Goal: Check status: Check status

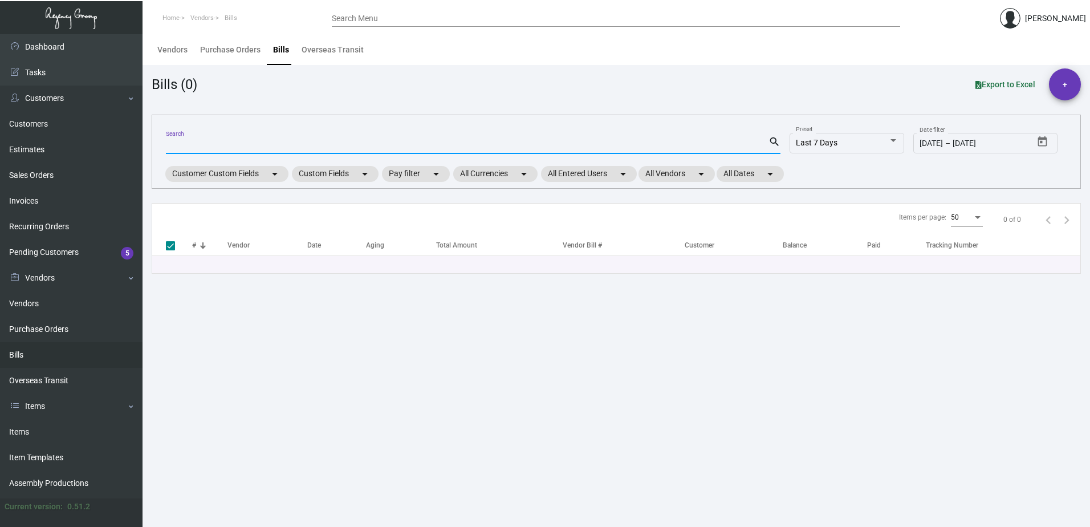
click at [245, 146] on input "Search" at bounding box center [467, 145] width 602 height 9
type input "12001"
checkbox input "false"
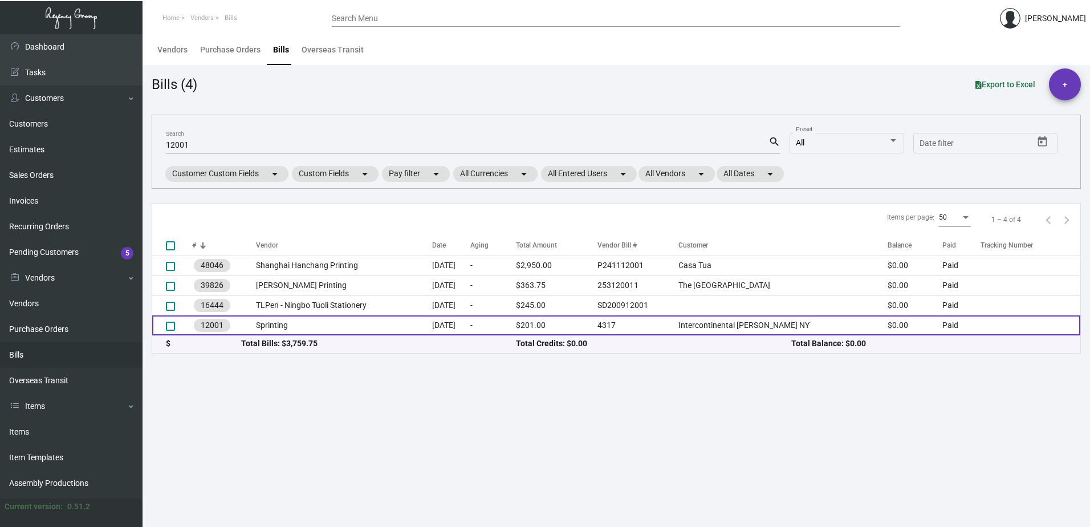
click at [232, 325] on td "12001" at bounding box center [224, 325] width 64 height 20
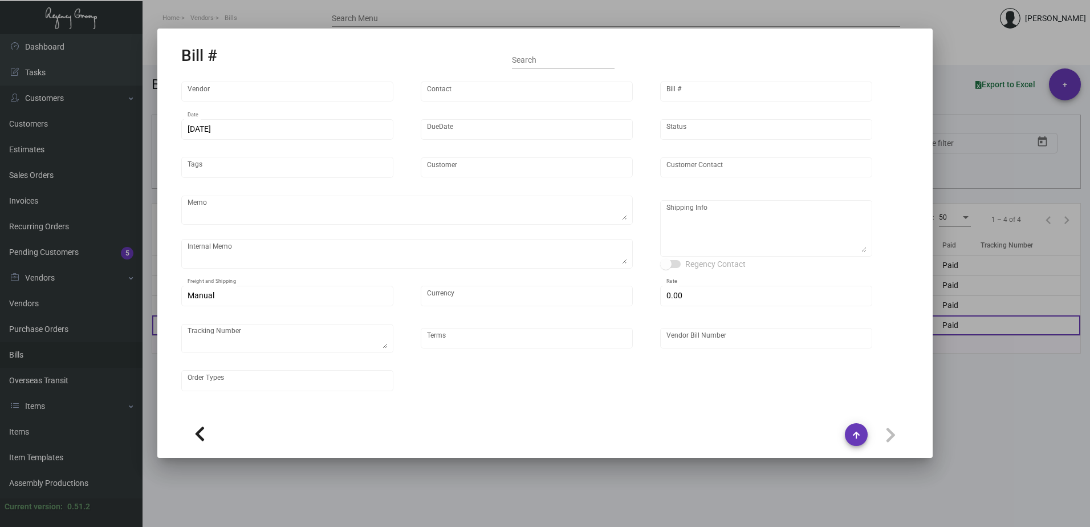
type input "Sprinting"
type input "Sprinting Sprinting"
type input "12001"
type input "[DATE]"
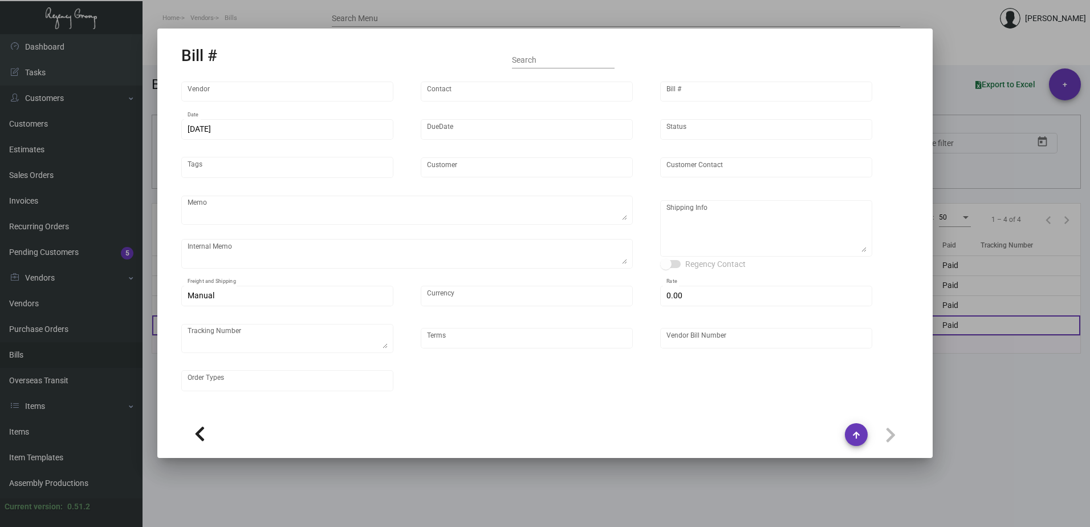
type input "Intercontinental [PERSON_NAME] NY"
type textarea "Regency Group [STREET_ADDRESS][US_STATE] [PHONE_NUMBER]"
type input "United States Dollar $"
type input "$ 26.00"
type input "Net 30"
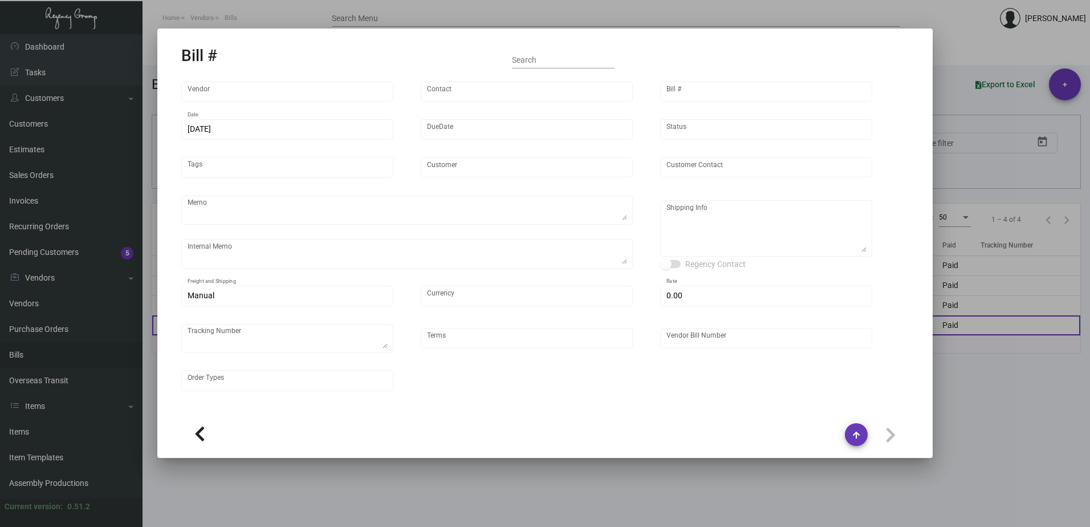
type input "4317"
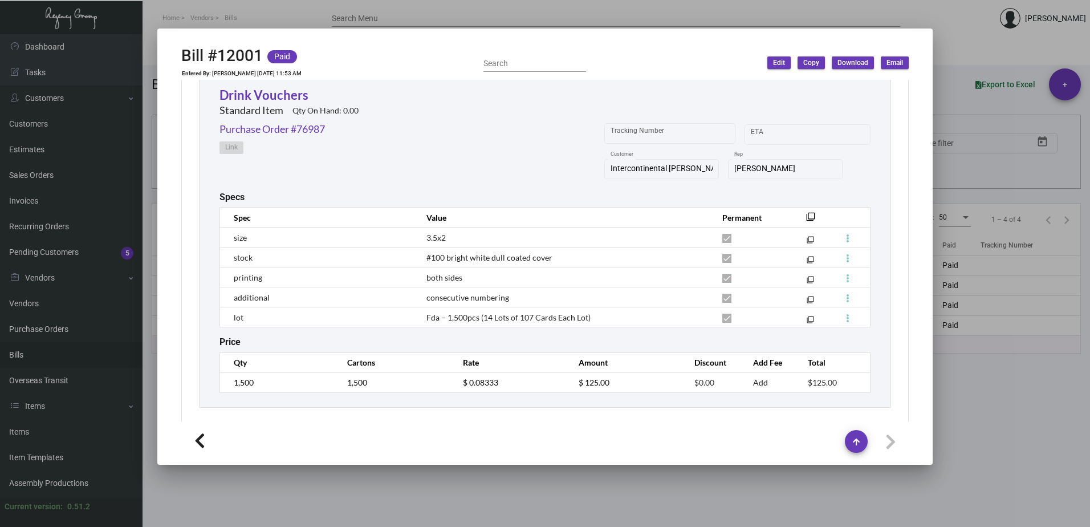
scroll to position [886, 0]
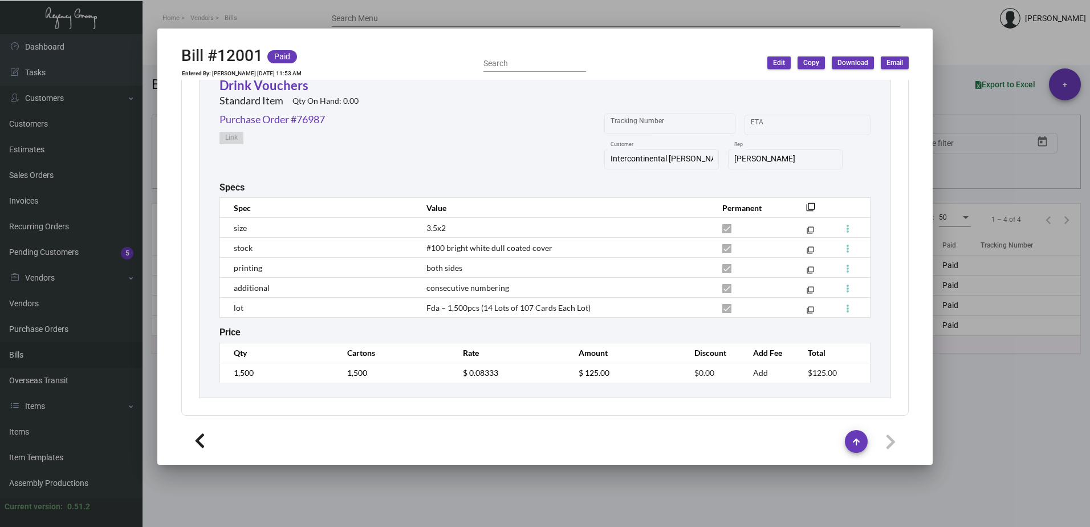
click at [972, 44] on div at bounding box center [545, 263] width 1090 height 527
